Goal: Find specific page/section: Find specific page/section

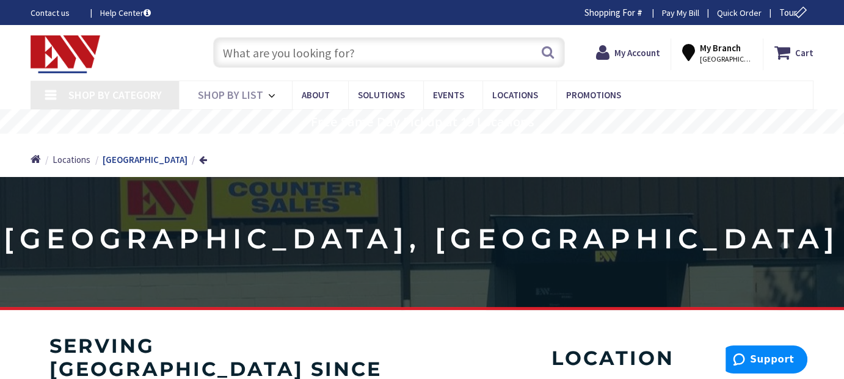
click at [347, 58] on input "text" at bounding box center [389, 52] width 352 height 31
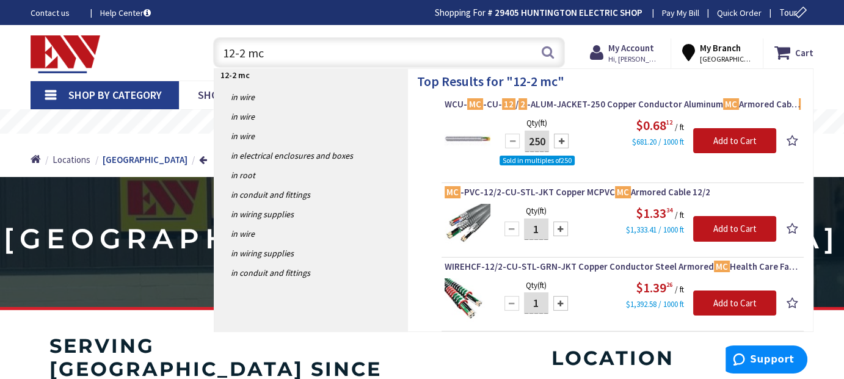
click at [243, 49] on input "12-2 mc" at bounding box center [389, 52] width 352 height 31
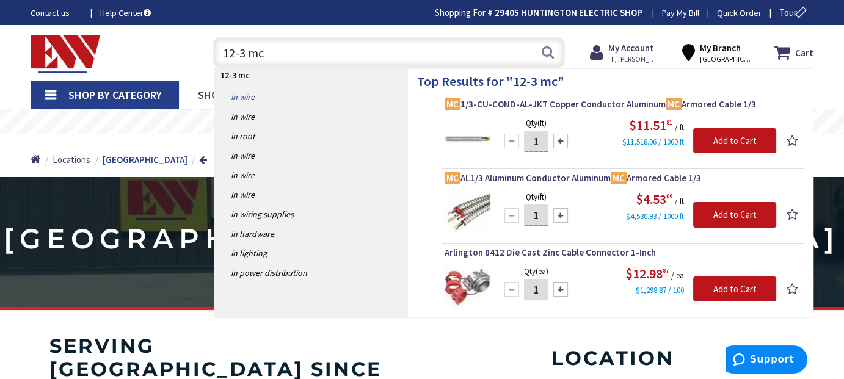
type input "12-3 mc"
click at [245, 98] on link "in Wire" at bounding box center [310, 97] width 193 height 20
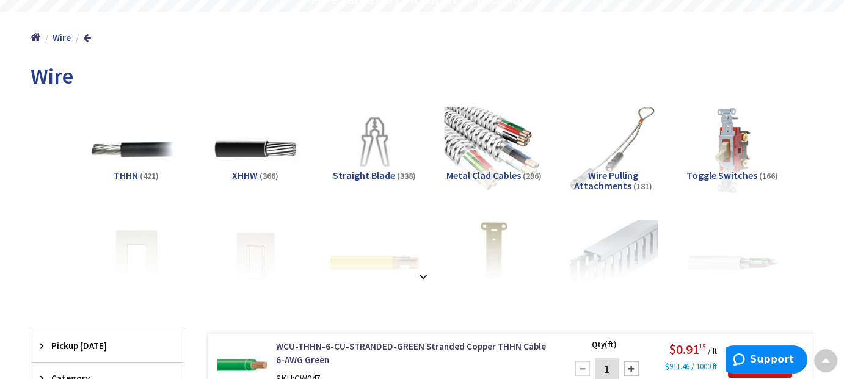
click at [475, 142] on img at bounding box center [493, 149] width 99 height 99
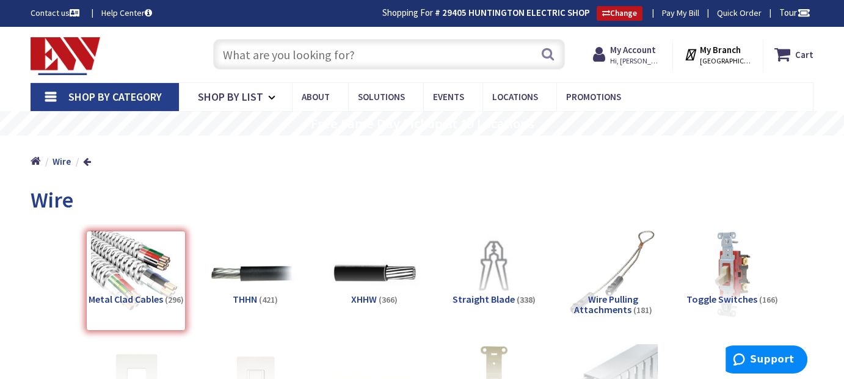
click at [252, 54] on input "text" at bounding box center [389, 54] width 352 height 31
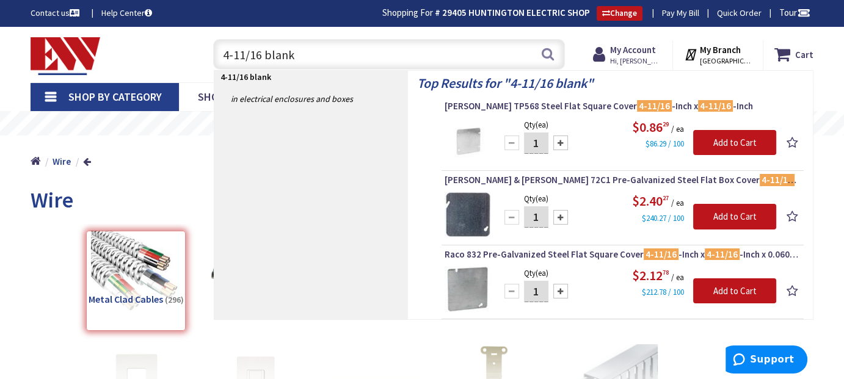
drag, startPoint x: 297, startPoint y: 54, endPoint x: 192, endPoint y: 79, distance: 108.7
click at [195, 79] on div "Skip to Content Toggle Nav 4-11/16 blank 4-11/16 blank Search Cart My Cart Close" at bounding box center [422, 55] width 844 height 56
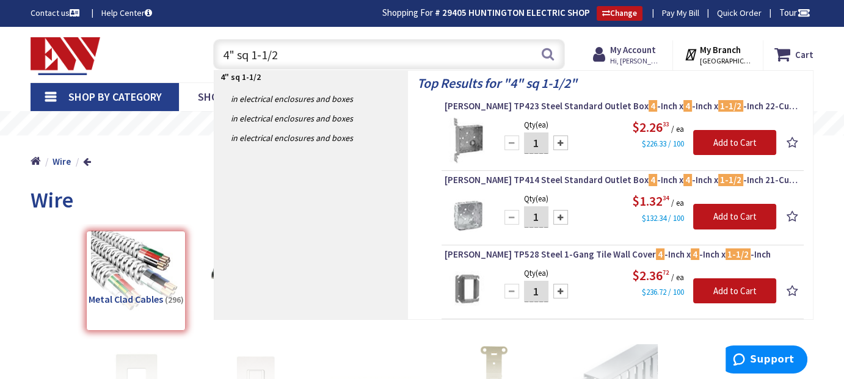
click at [247, 57] on input "4" sq 1-1/2" at bounding box center [389, 54] width 352 height 31
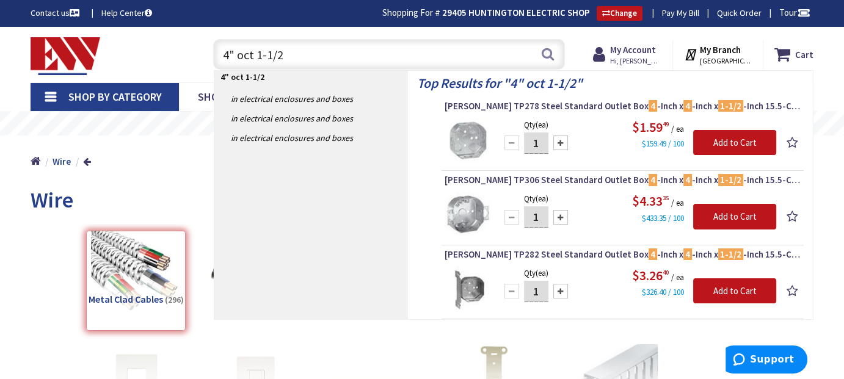
drag, startPoint x: 301, startPoint y: 49, endPoint x: 175, endPoint y: 53, distance: 126.4
click at [174, 58] on div "Toggle Nav 4" oct 1-1/2 4" oct 1-1/2 Search Cart My Cart Close" at bounding box center [421, 54] width 801 height 41
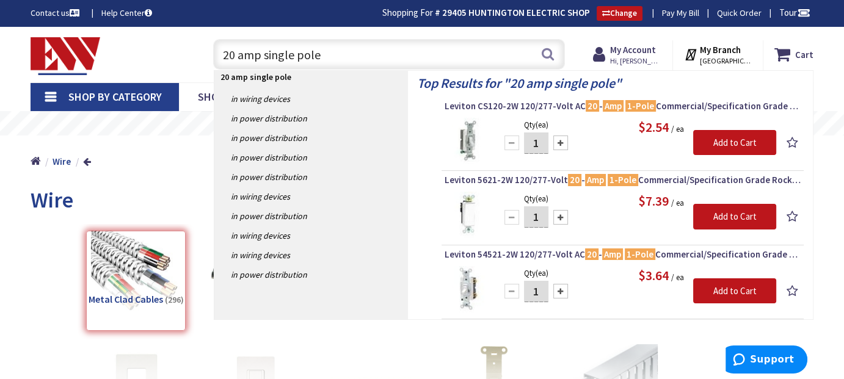
type input "20 amp single pole"
click at [431, 37] on div "20 amp single pole 20 amp single pole Search" at bounding box center [386, 53] width 358 height 39
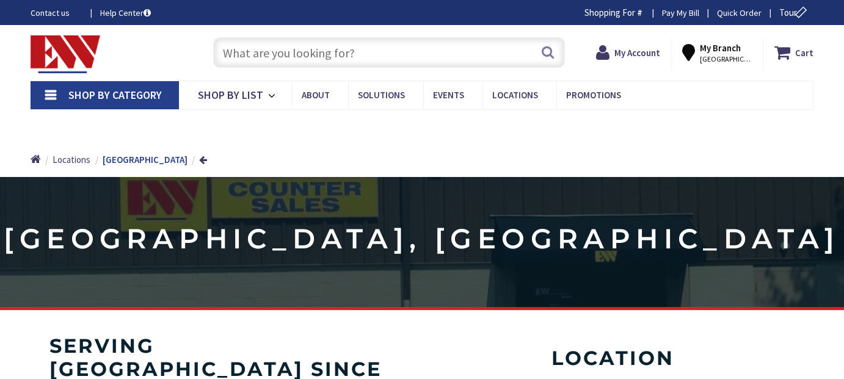
drag, startPoint x: 0, startPoint y: 0, endPoint x: 328, endPoint y: 48, distance: 331.2
click at [328, 48] on input "text" at bounding box center [389, 52] width 352 height 31
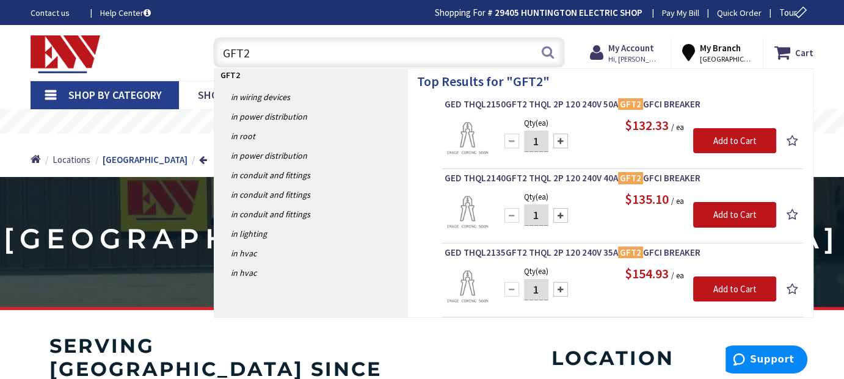
type input "GFT"
